Goal: Find specific page/section: Find specific page/section

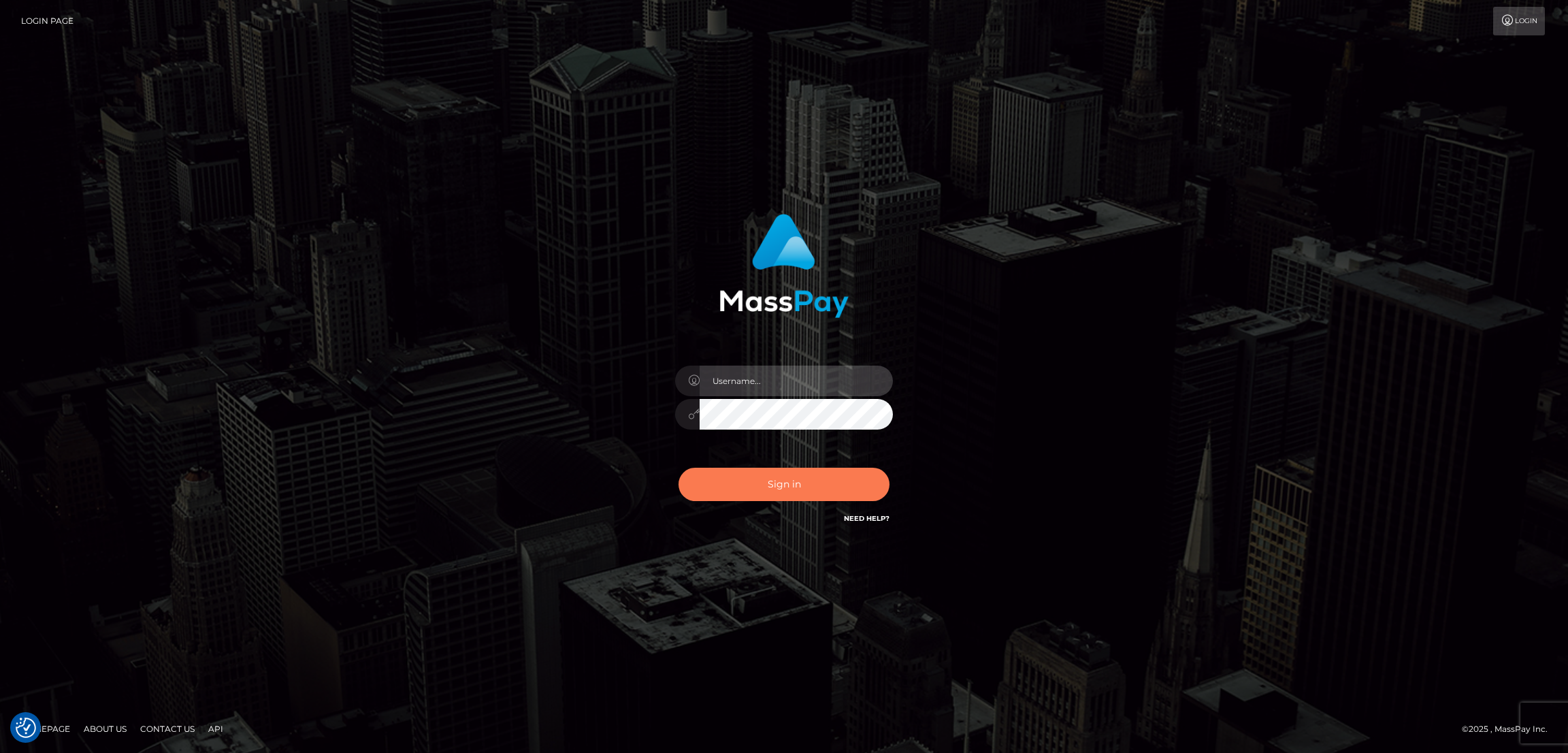
type input "[DOMAIN_NAME]"
click at [749, 488] on button "Sign in" at bounding box center [784, 484] width 211 height 33
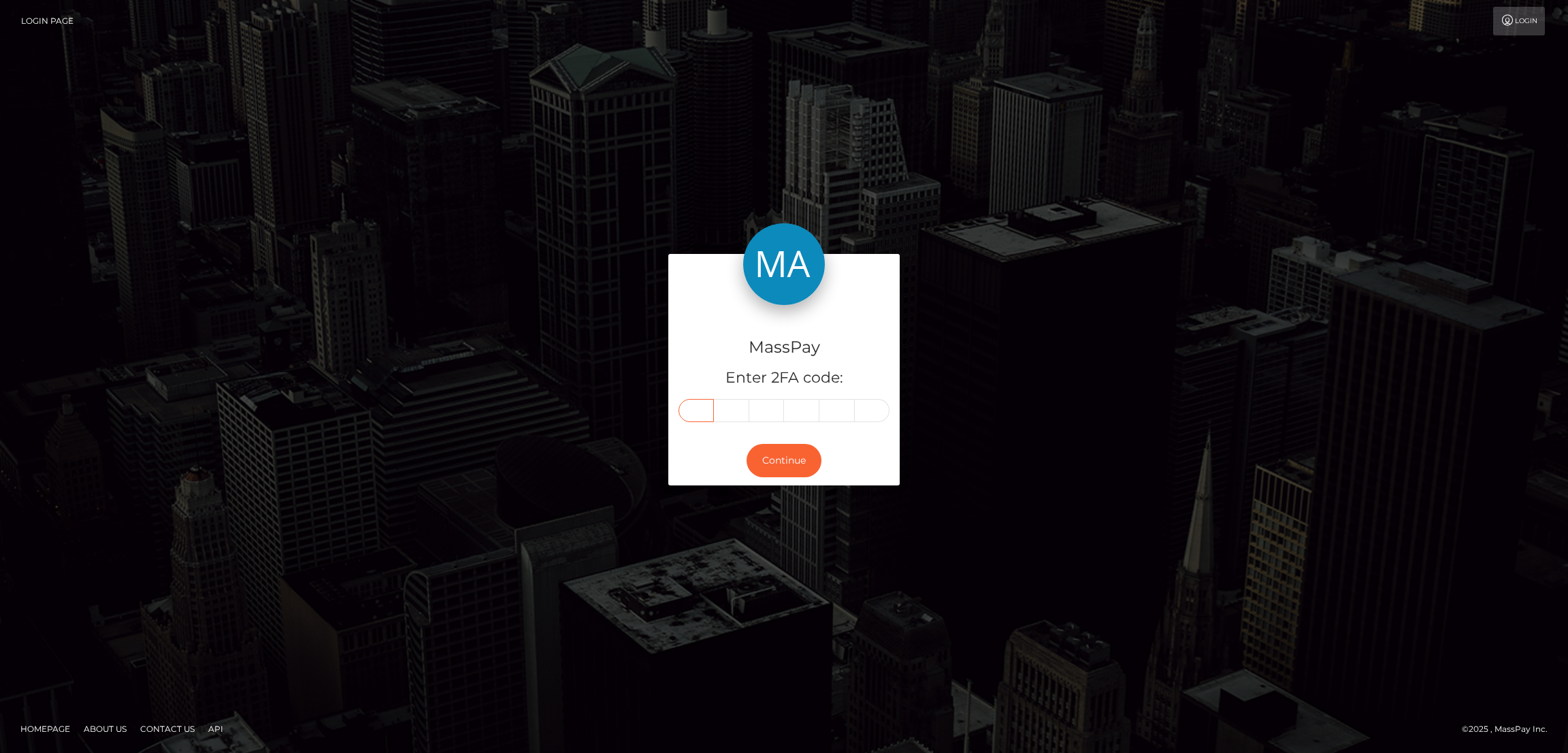
click at [691, 413] on input "text" at bounding box center [696, 411] width 36 height 23
paste input "2"
type input "2"
type input "1"
type input "6"
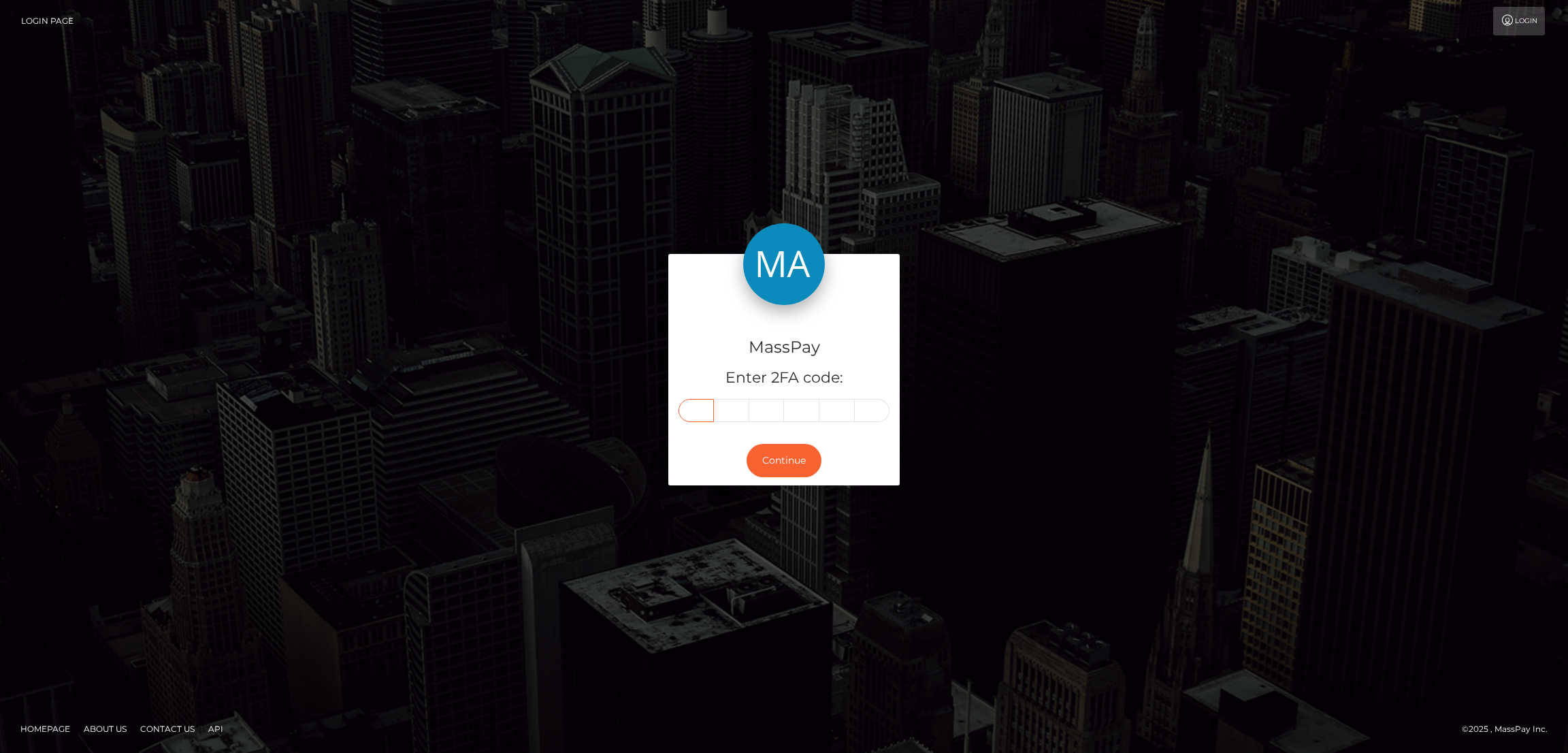
type input "5"
type input "3"
type input "5"
click at [781, 456] on button "Continue" at bounding box center [784, 460] width 75 height 33
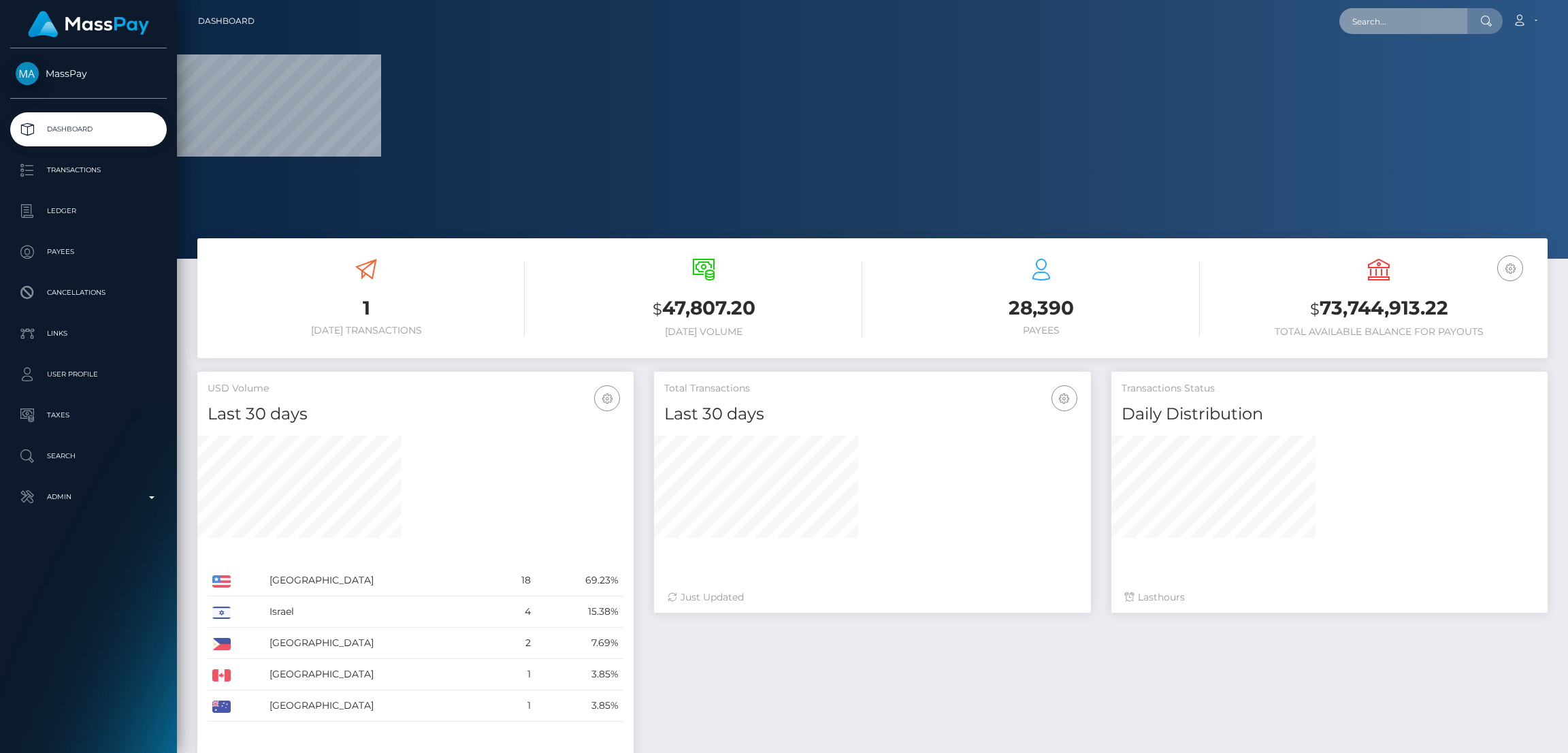
click at [1388, 20] on input "text" at bounding box center [1404, 21] width 128 height 26
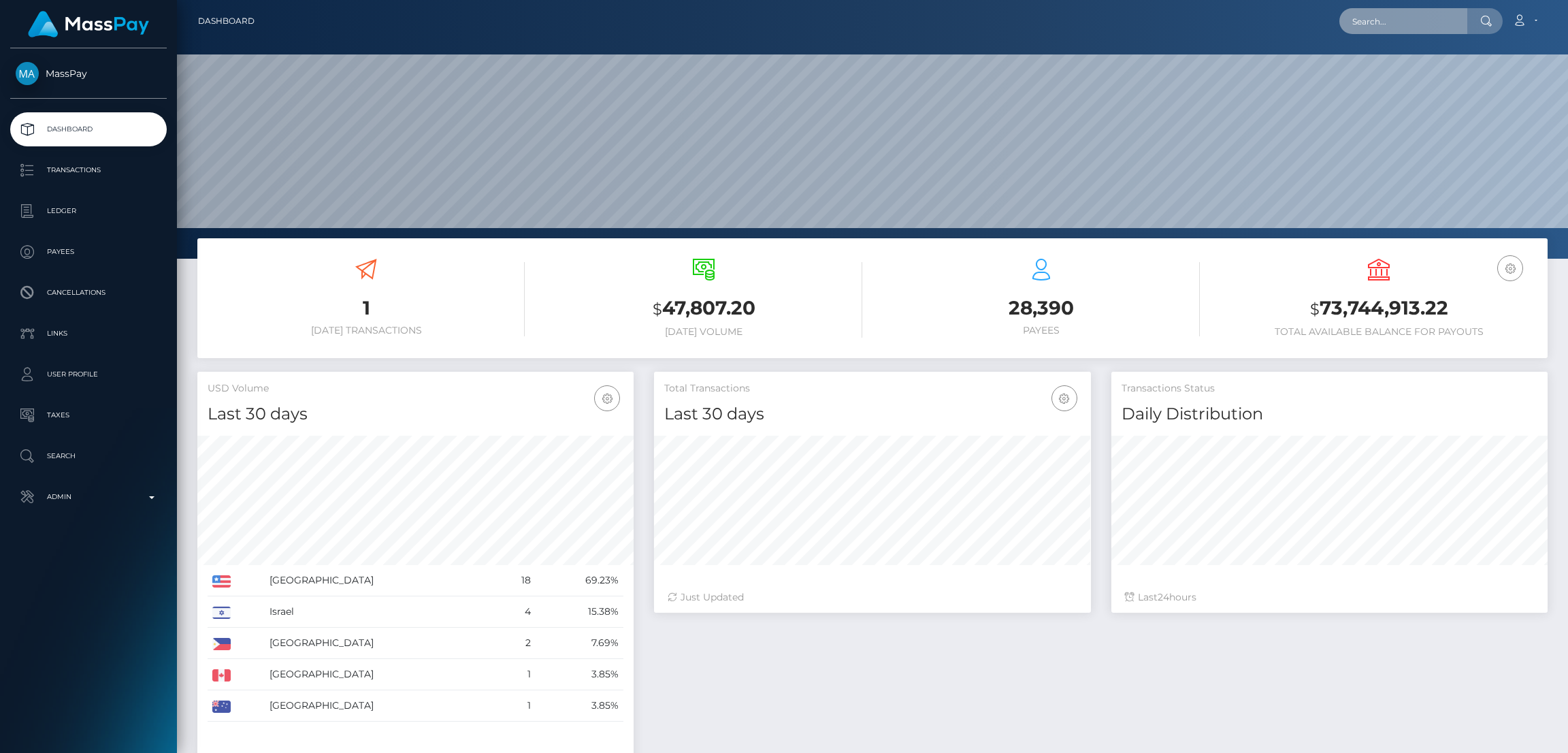
scroll to position [242, 437]
paste input "[EMAIL_ADDRESS][DOMAIN_NAME]"
type input "[EMAIL_ADDRESS][DOMAIN_NAME]"
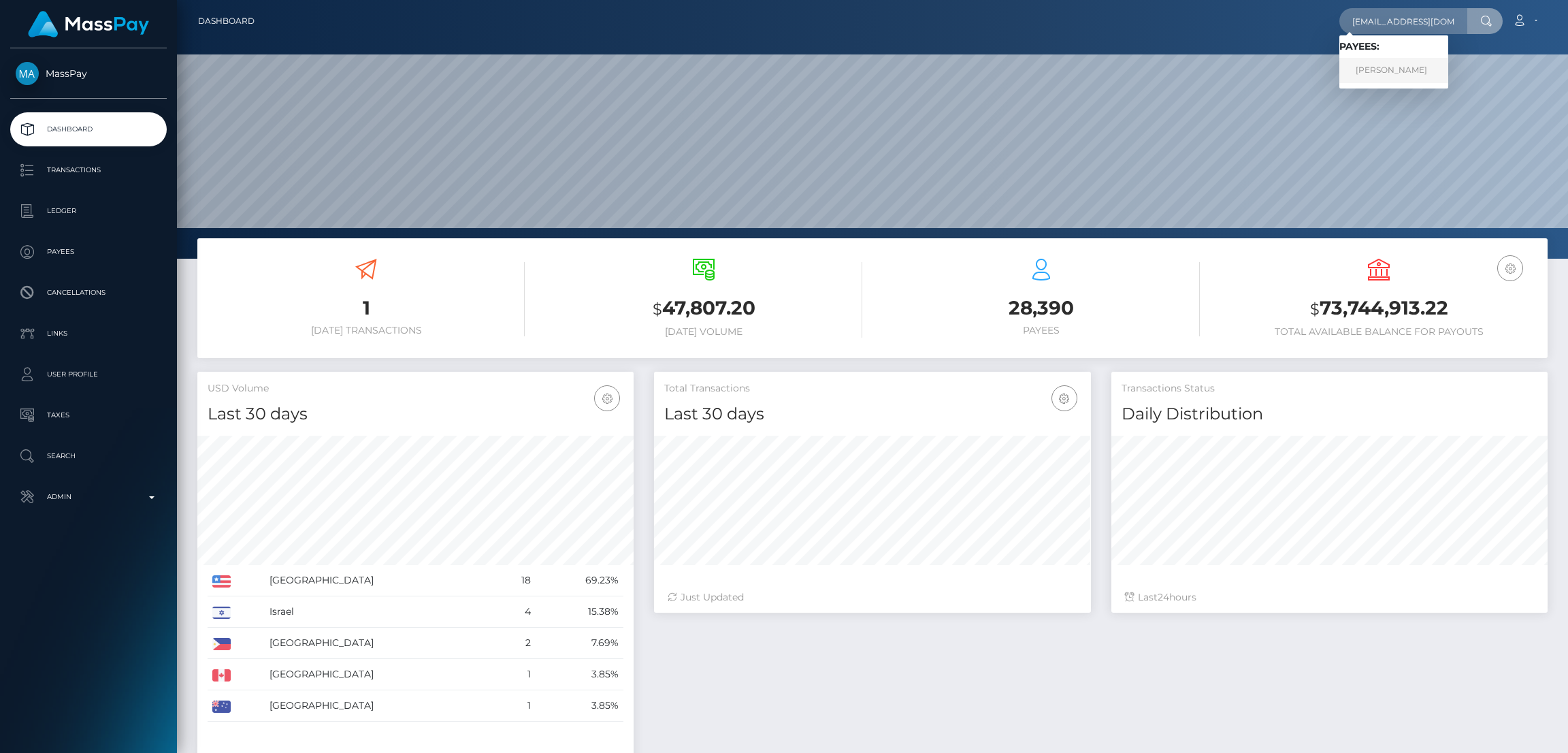
click at [1371, 69] on link "Chelsea Louise Chisman" at bounding box center [1394, 71] width 109 height 26
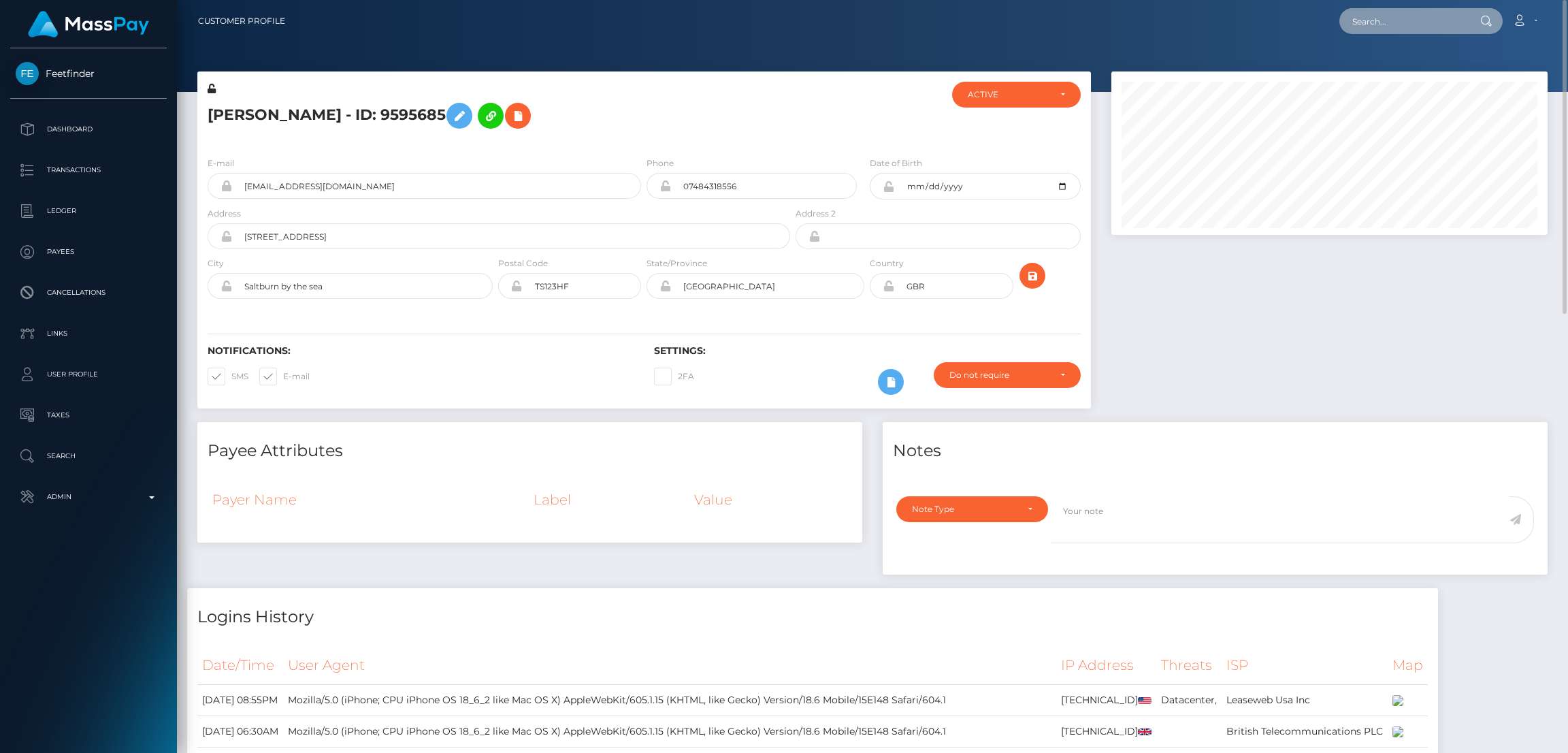
click at [1382, 22] on input "text" at bounding box center [1404, 21] width 128 height 26
paste input "[EMAIL_ADDRESS][DOMAIN_NAME]"
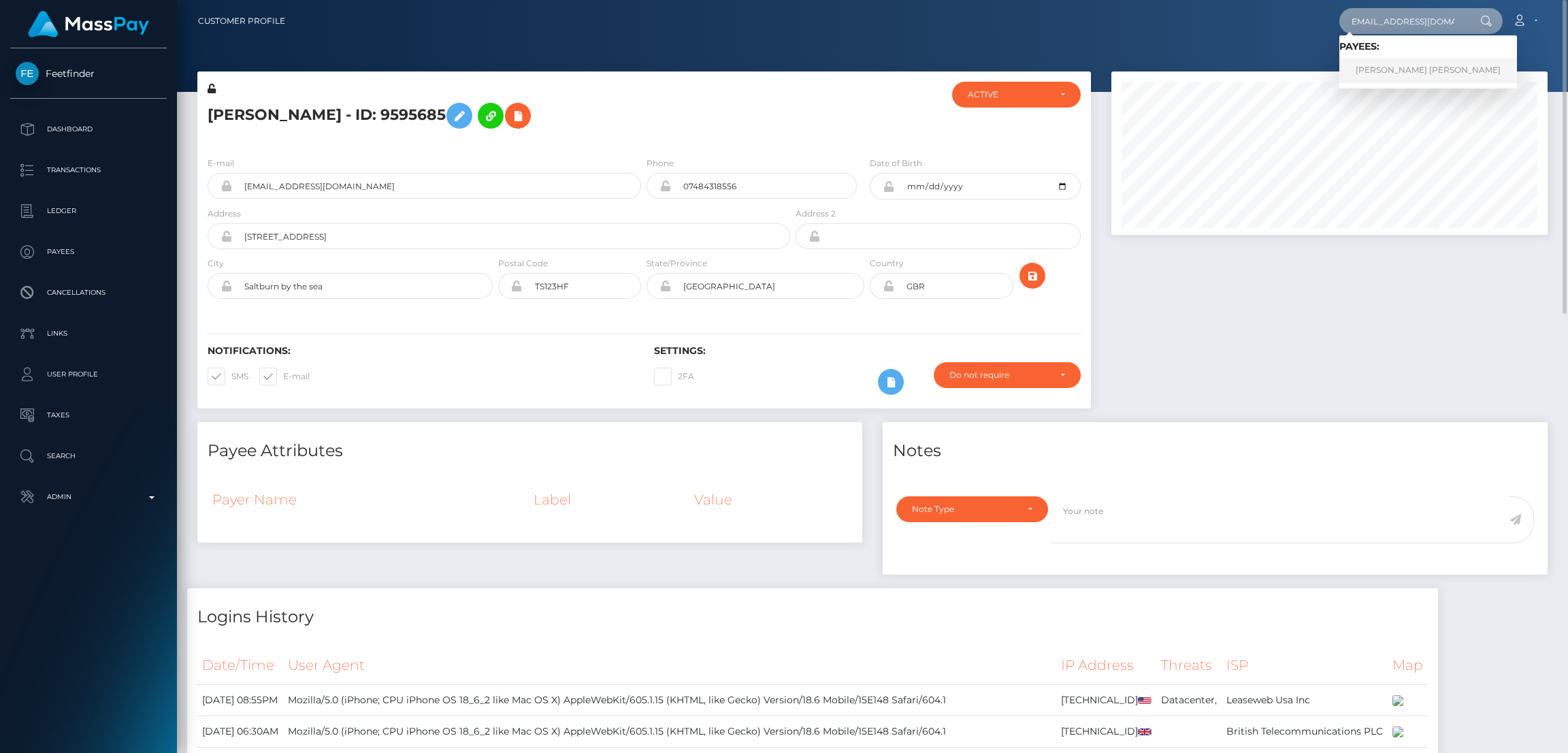
type input "astrolexis818@icloud.com"
click at [1405, 67] on link "ALEXIS EMELIA CAMEJO" at bounding box center [1428, 71] width 178 height 26
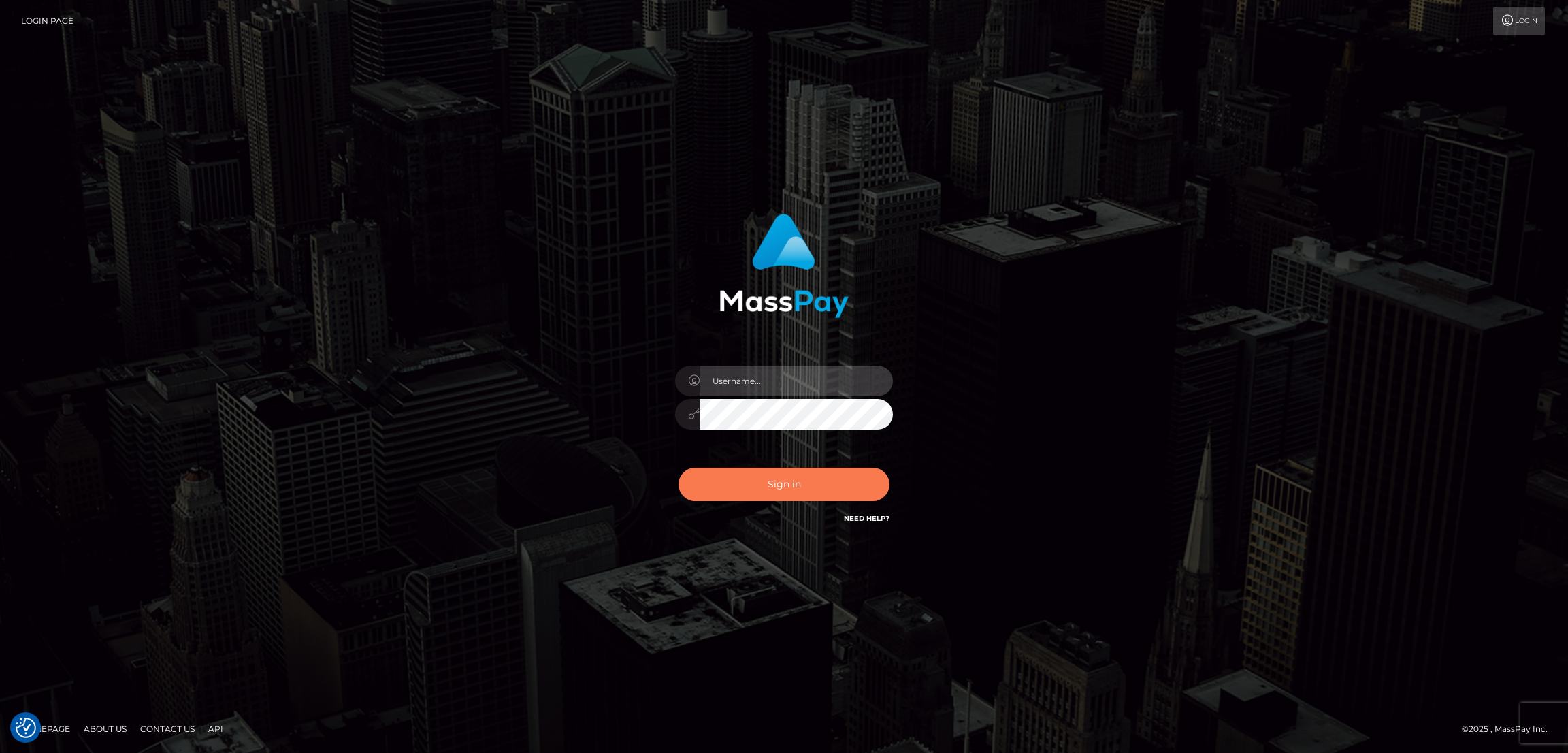
type input "df.es"
click at [799, 480] on button "Sign in" at bounding box center [784, 484] width 211 height 33
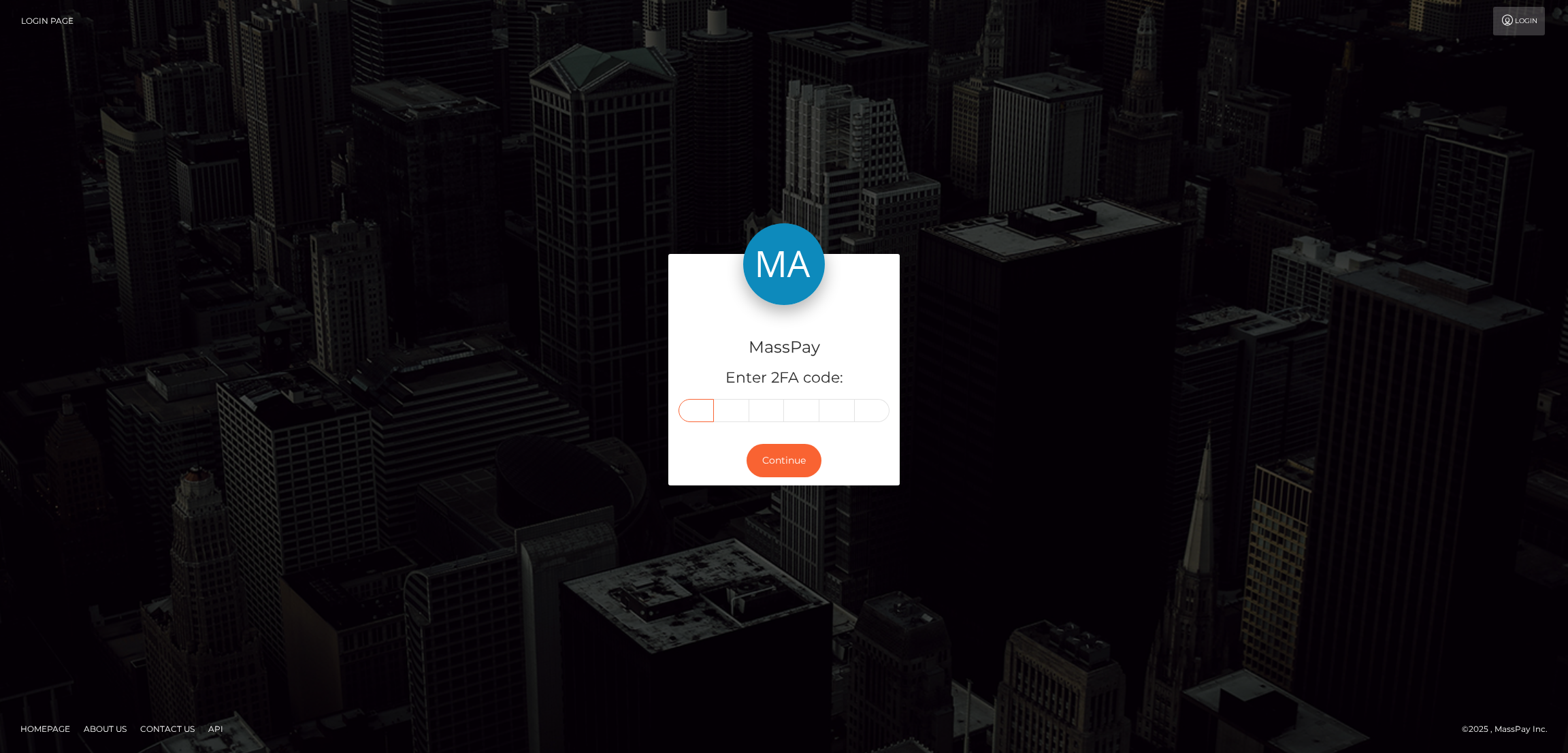
click at [699, 406] on input "text" at bounding box center [696, 411] width 36 height 23
paste input "5"
type input "5"
type input "6"
type input "4"
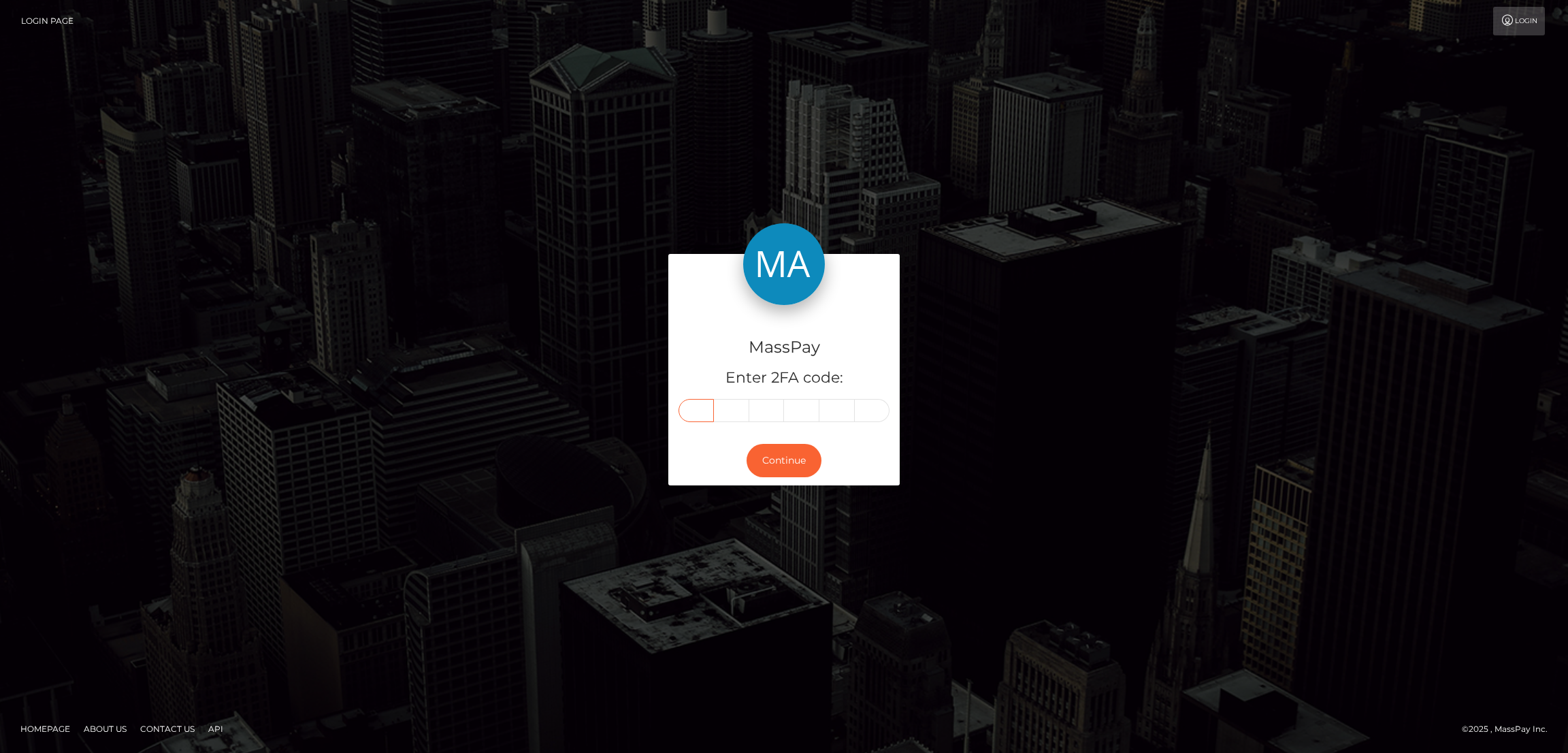
type input "4"
type input "5"
type input "2"
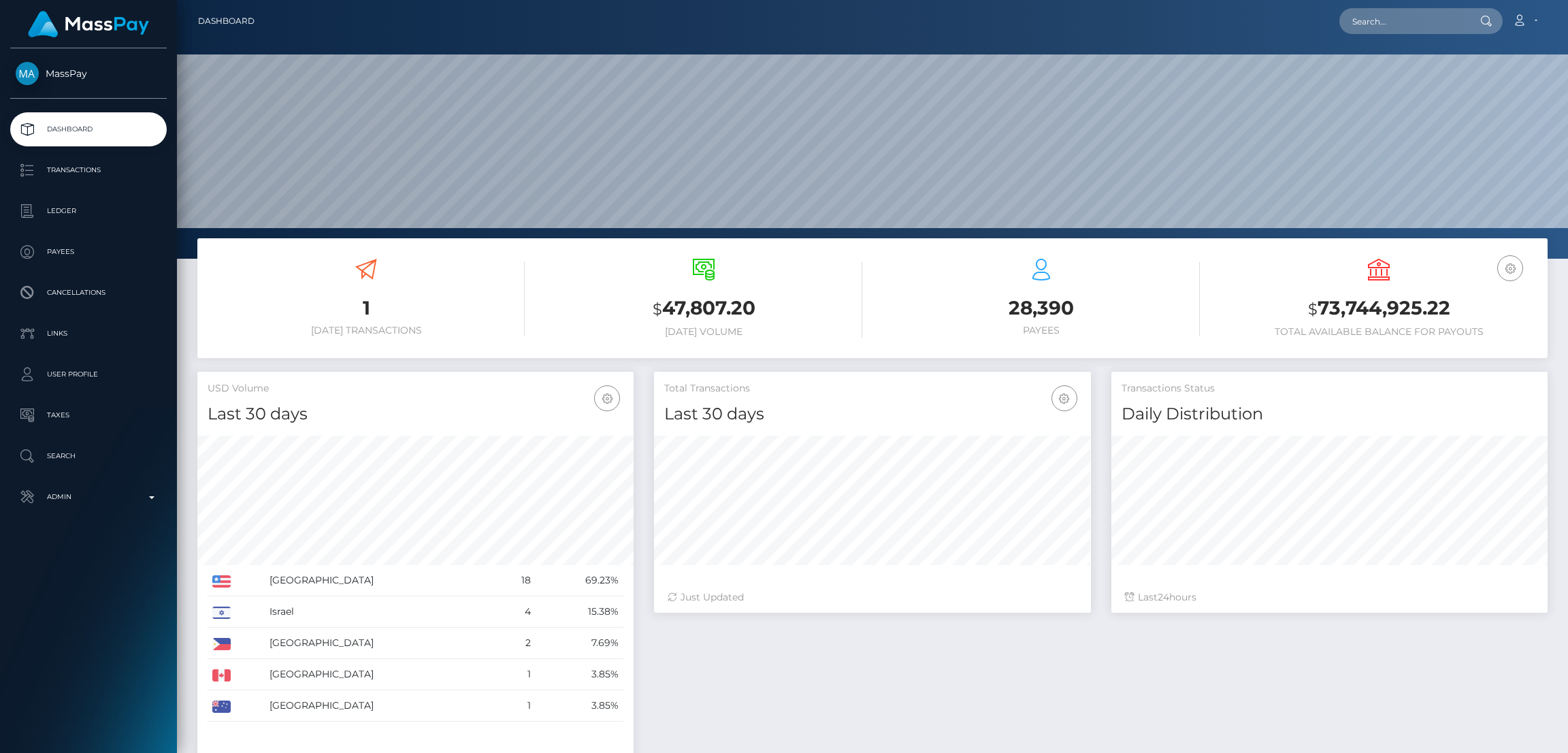
scroll to position [242, 437]
type input "[EMAIL_ADDRESS][DOMAIN_NAME]"
click at [1421, 69] on link "KIRIAKI E IOANNIDIS" at bounding box center [1394, 71] width 109 height 26
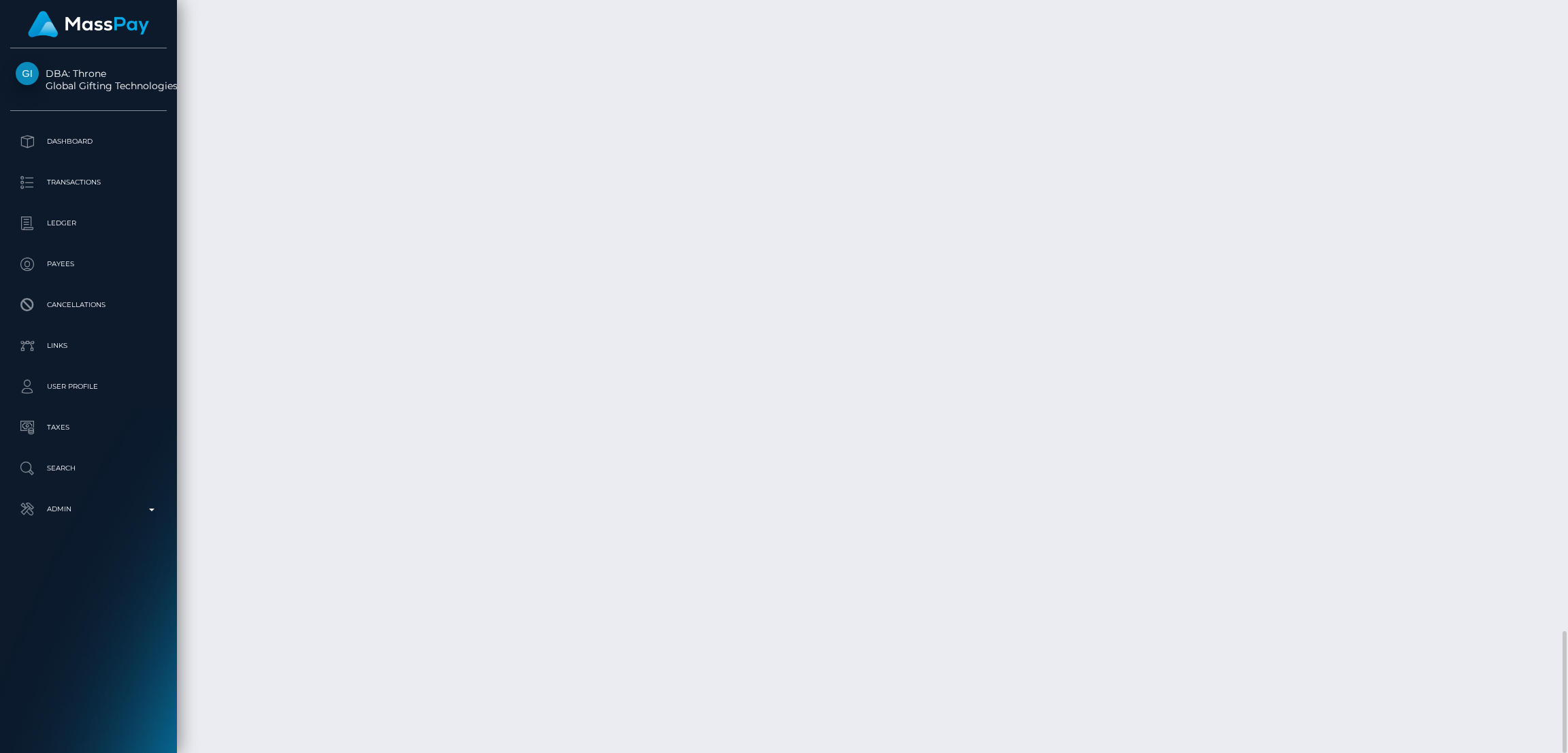
scroll to position [3595, 0]
